Goal: Task Accomplishment & Management: Use online tool/utility

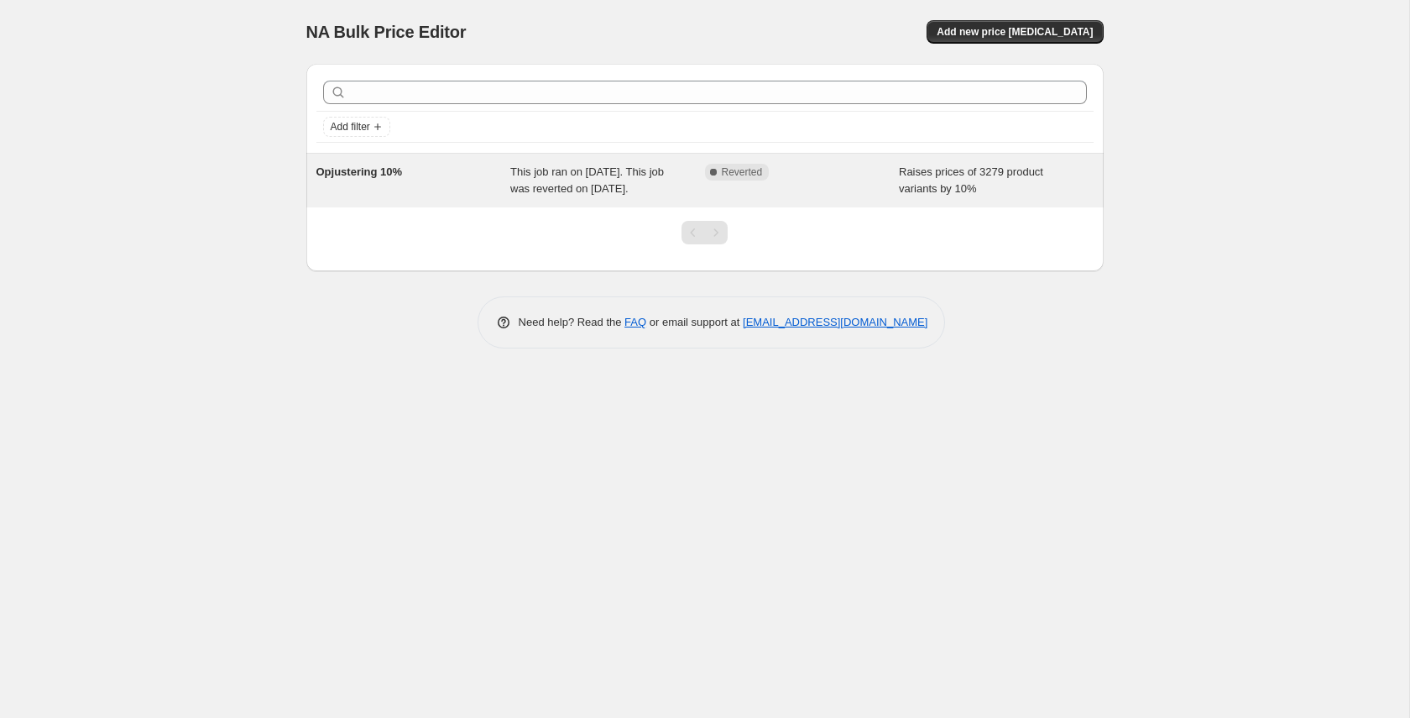
click at [386, 165] on span "Opjustering 10%" at bounding box center [359, 171] width 86 height 13
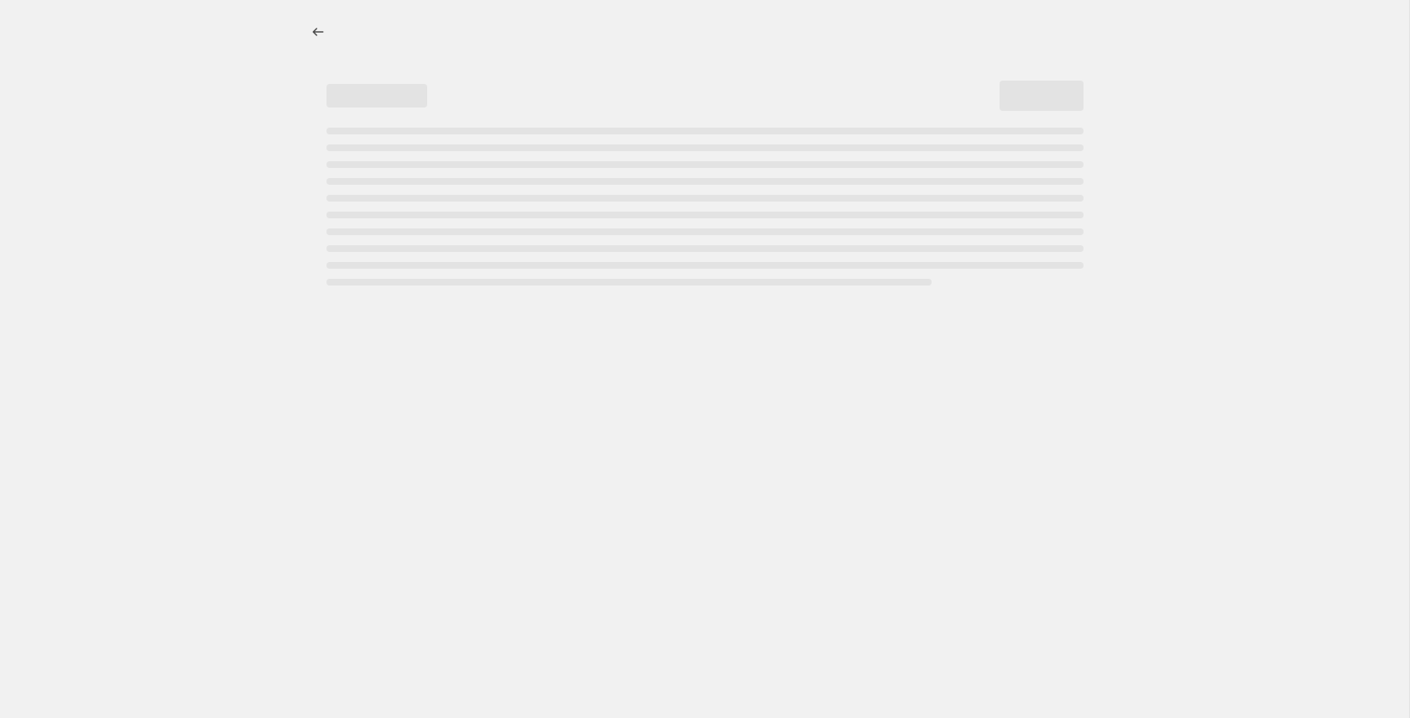
select select "percentage"
select select "no_change"
